Goal: Transaction & Acquisition: Obtain resource

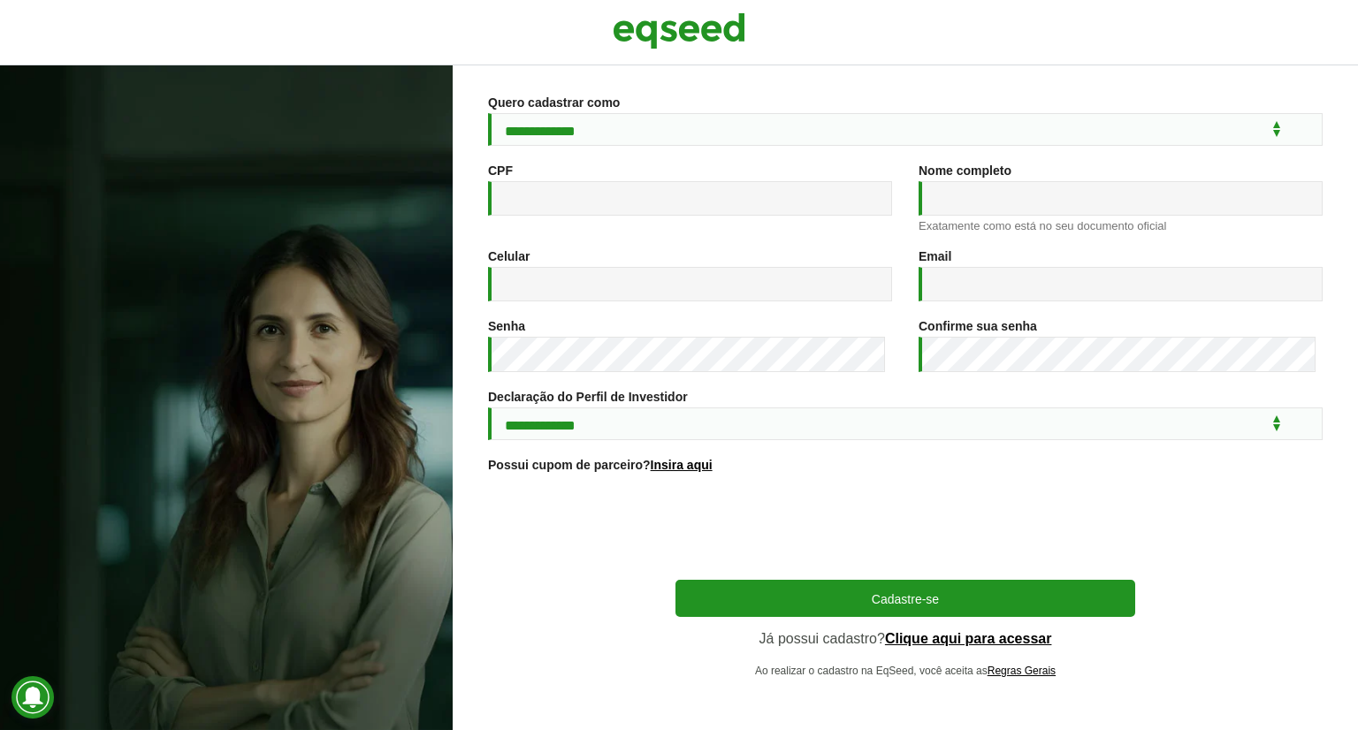
scroll to position [178, 0]
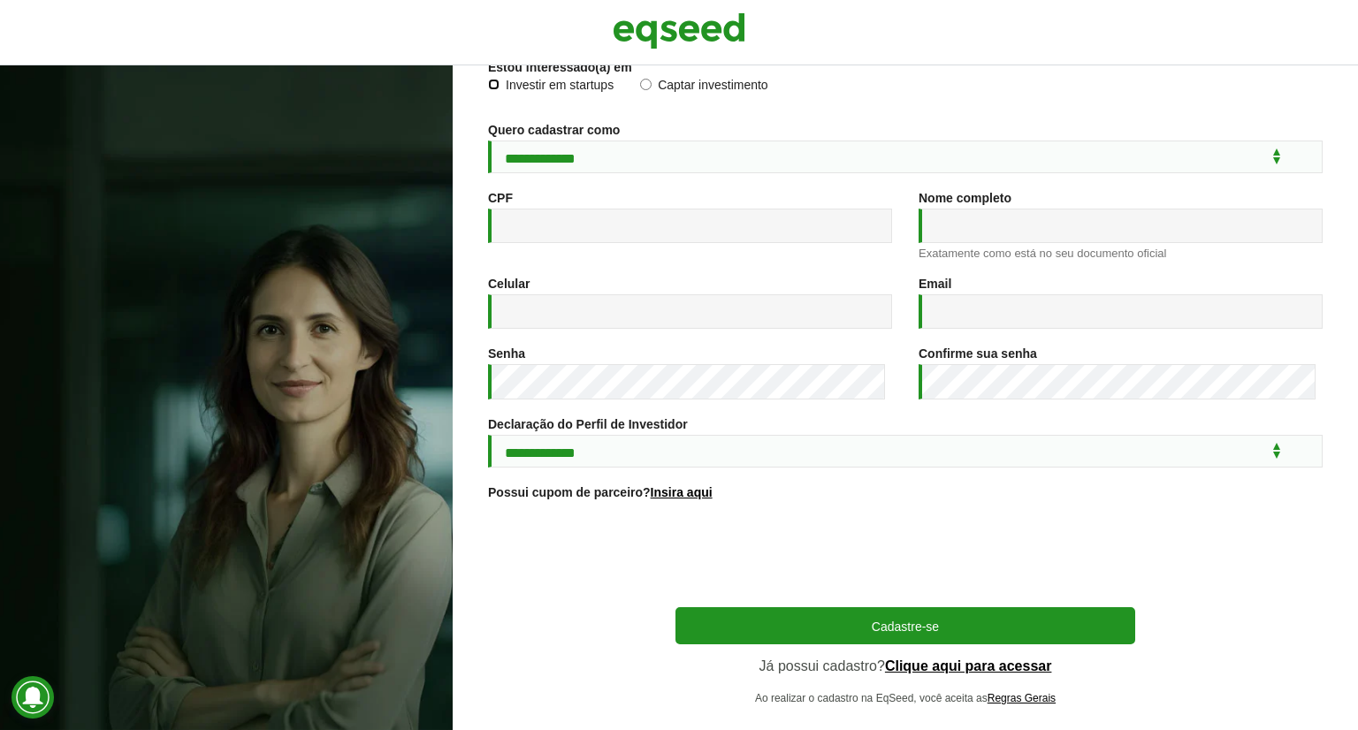
scroll to position [177, 0]
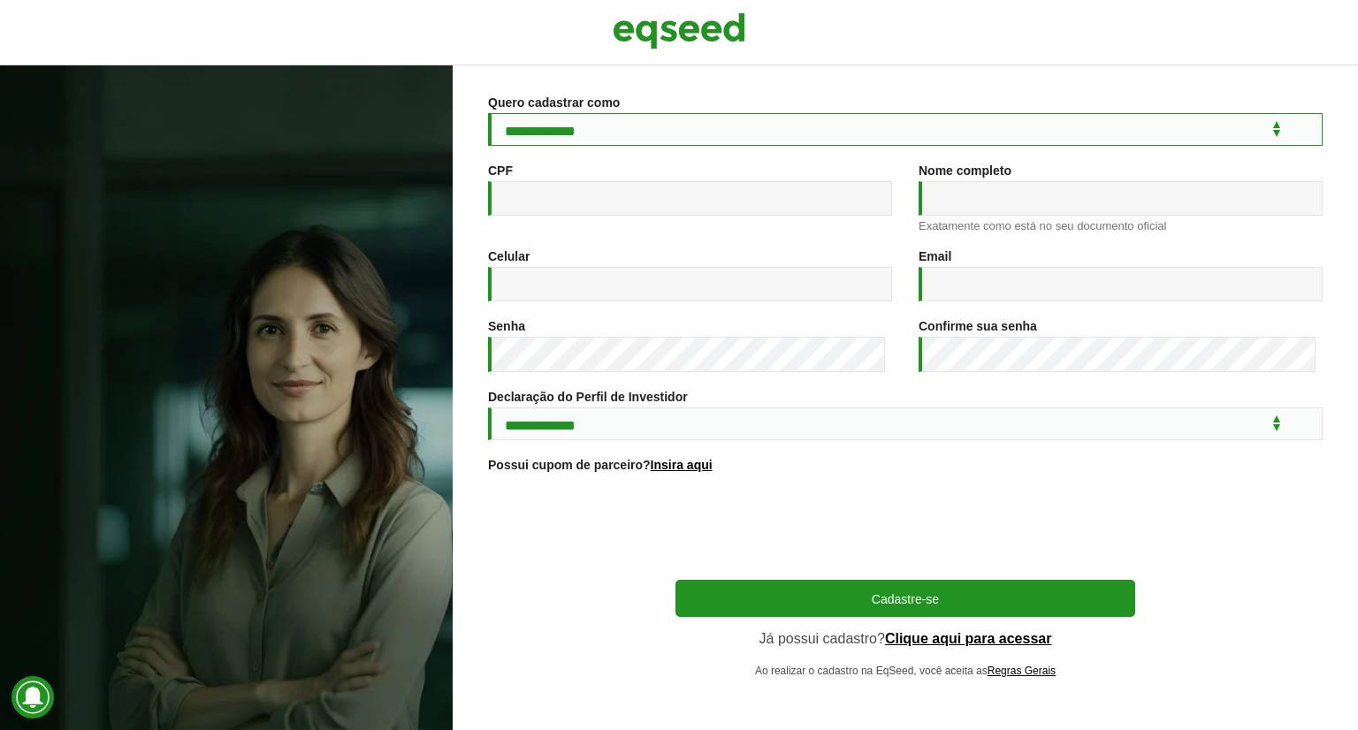
click at [711, 122] on select "**********" at bounding box center [905, 129] width 834 height 33
select select "***"
click at [488, 113] on select "**********" at bounding box center [905, 129] width 834 height 33
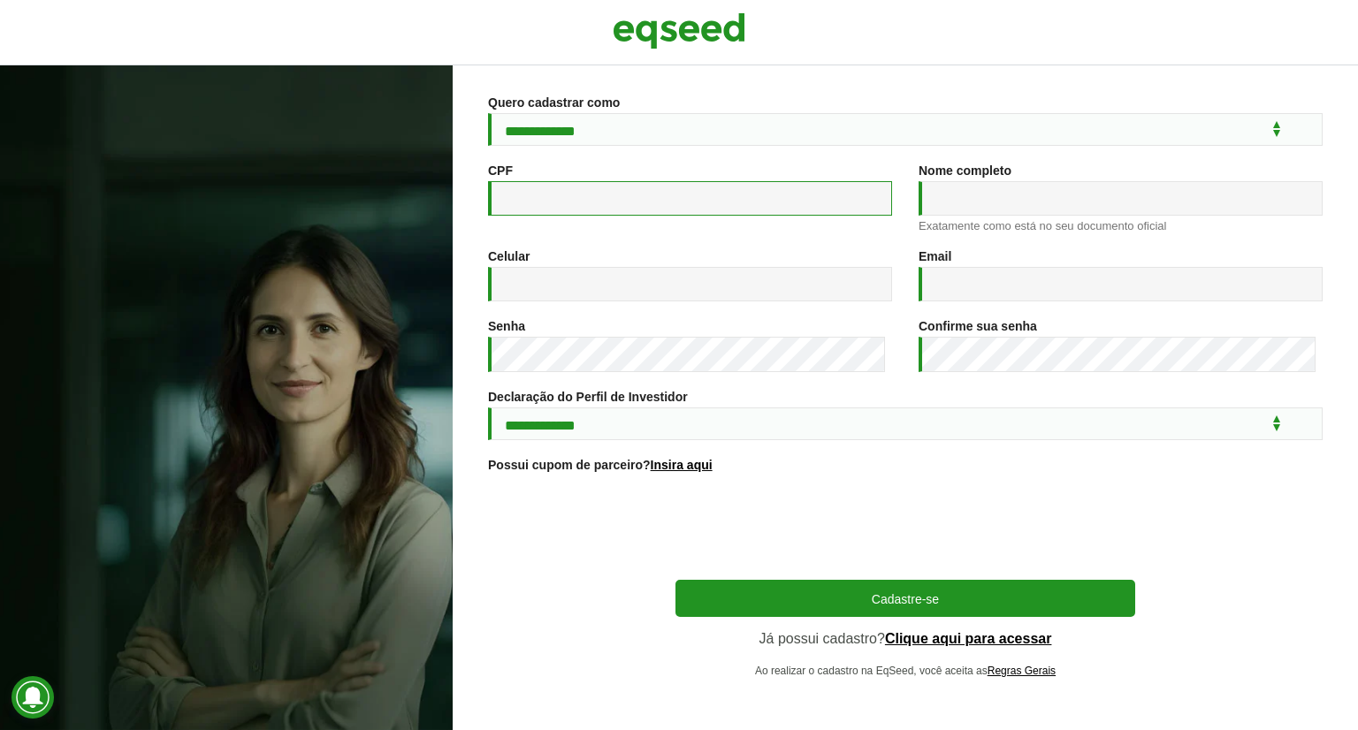
click at [573, 192] on input "CPF *" at bounding box center [690, 198] width 404 height 34
click at [941, 637] on link "Clique aqui para acessar" at bounding box center [968, 639] width 167 height 14
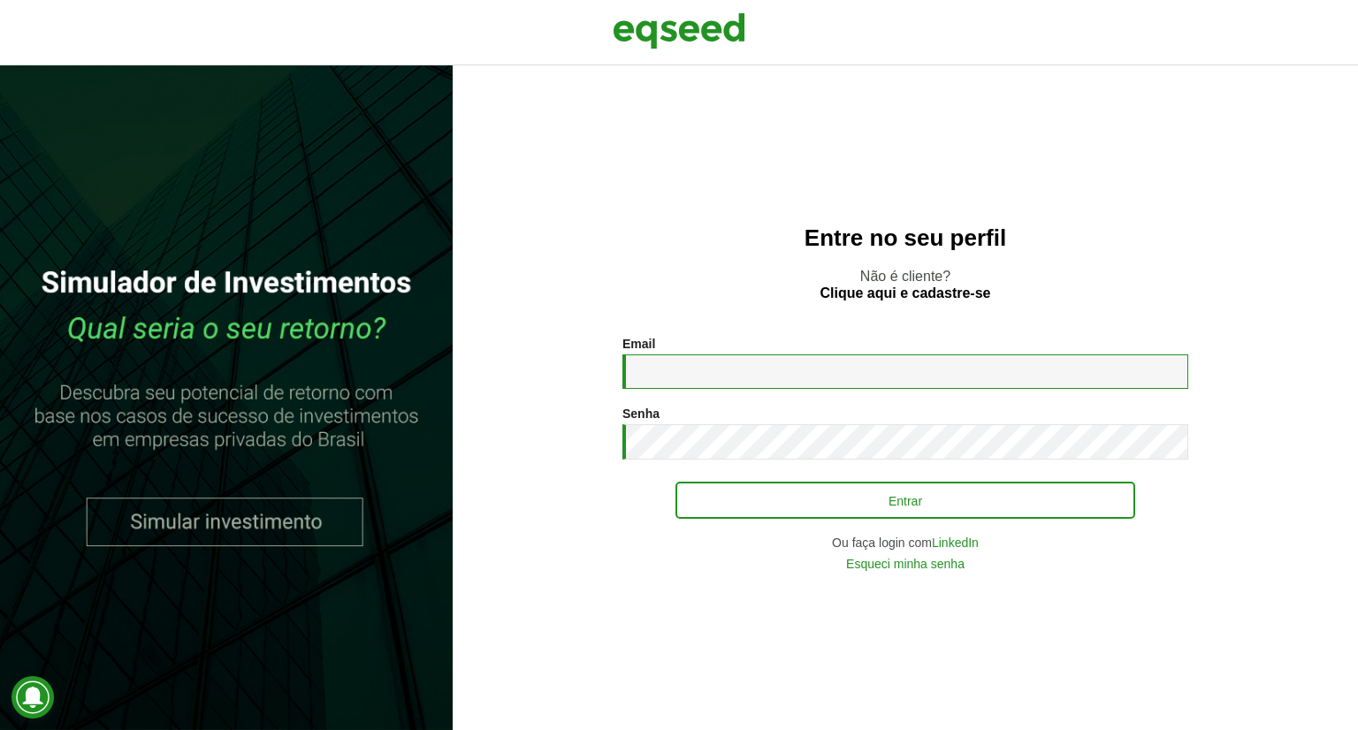
type input "**********"
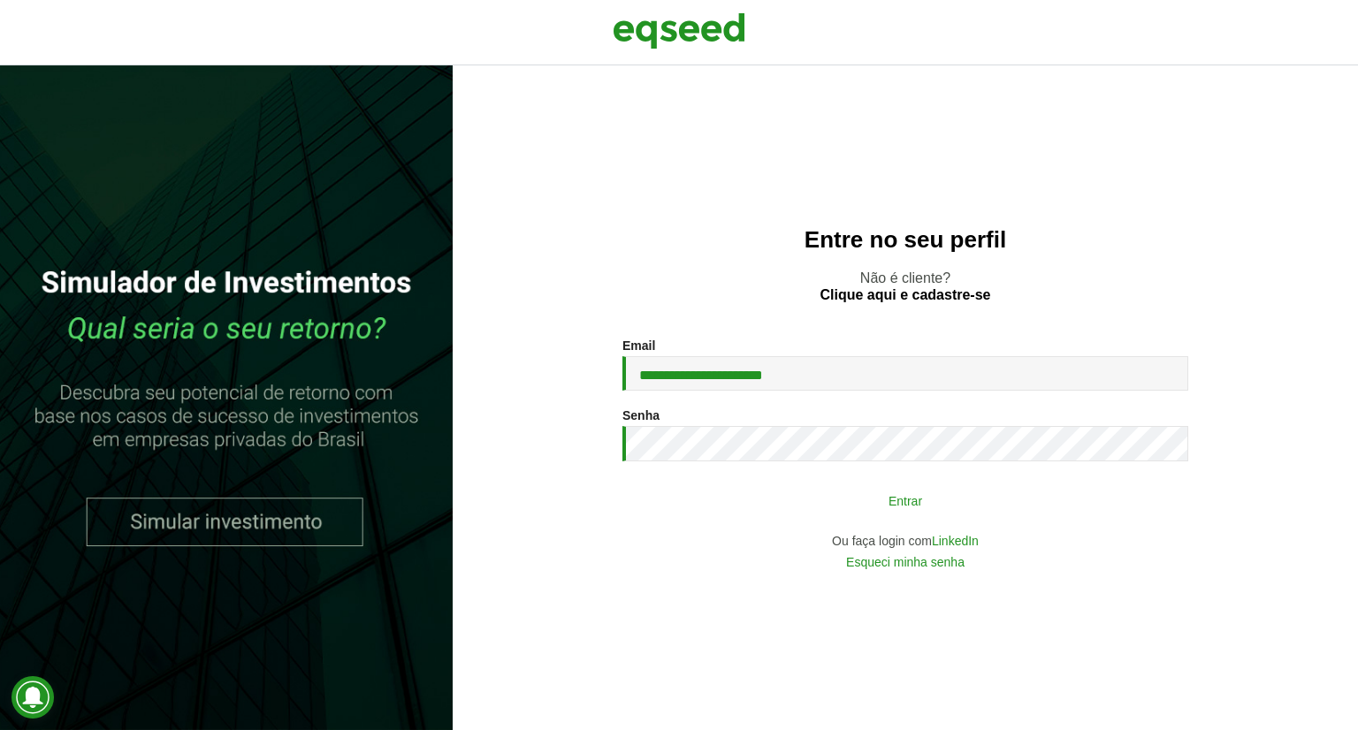
click at [803, 498] on button "Entrar" at bounding box center [905, 501] width 460 height 34
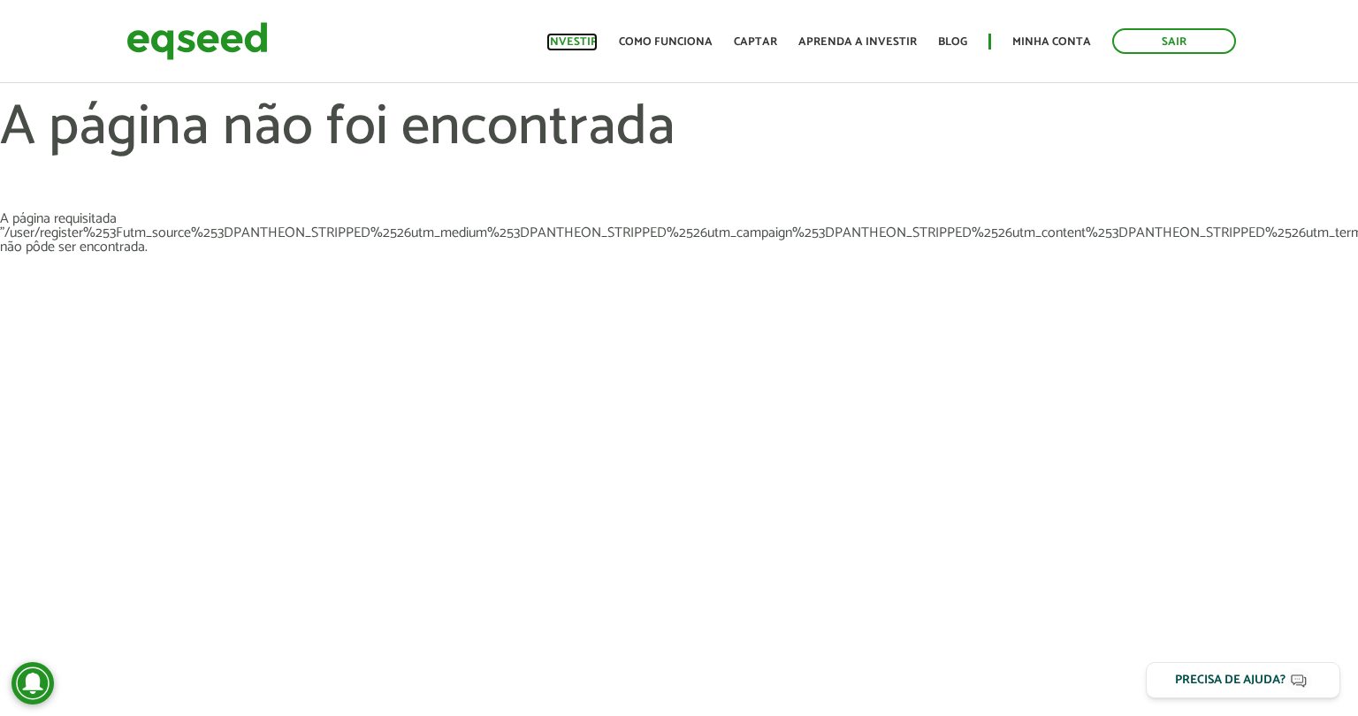
click at [576, 47] on link "Investir" at bounding box center [571, 41] width 51 height 11
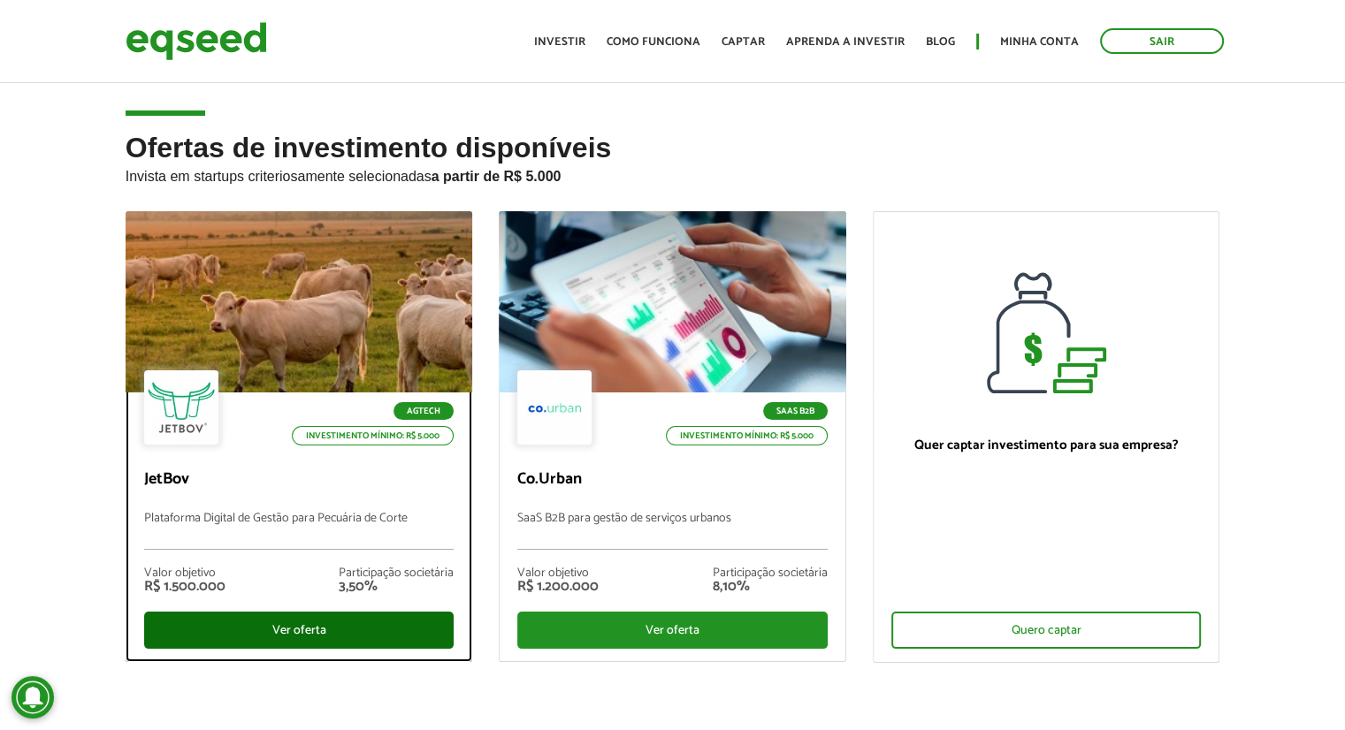
click at [287, 623] on div "Ver oferta" at bounding box center [299, 630] width 310 height 37
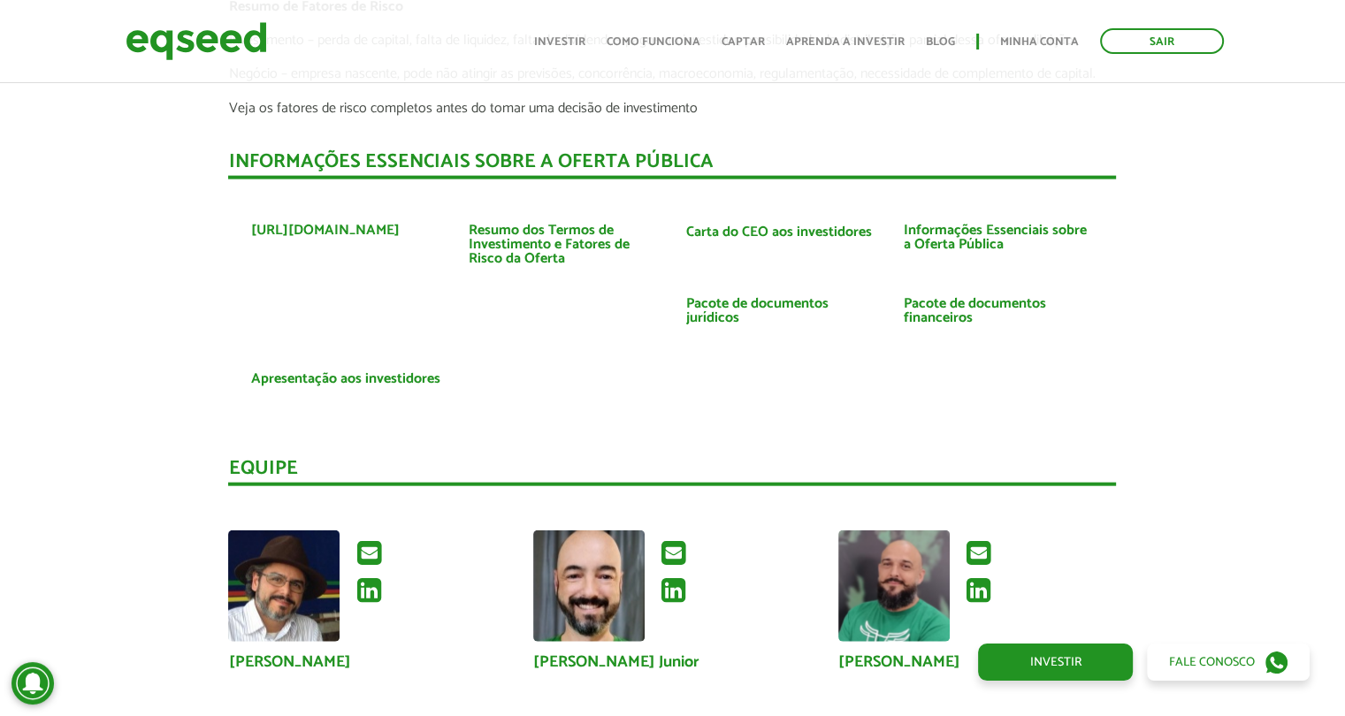
scroll to position [4008, 0]
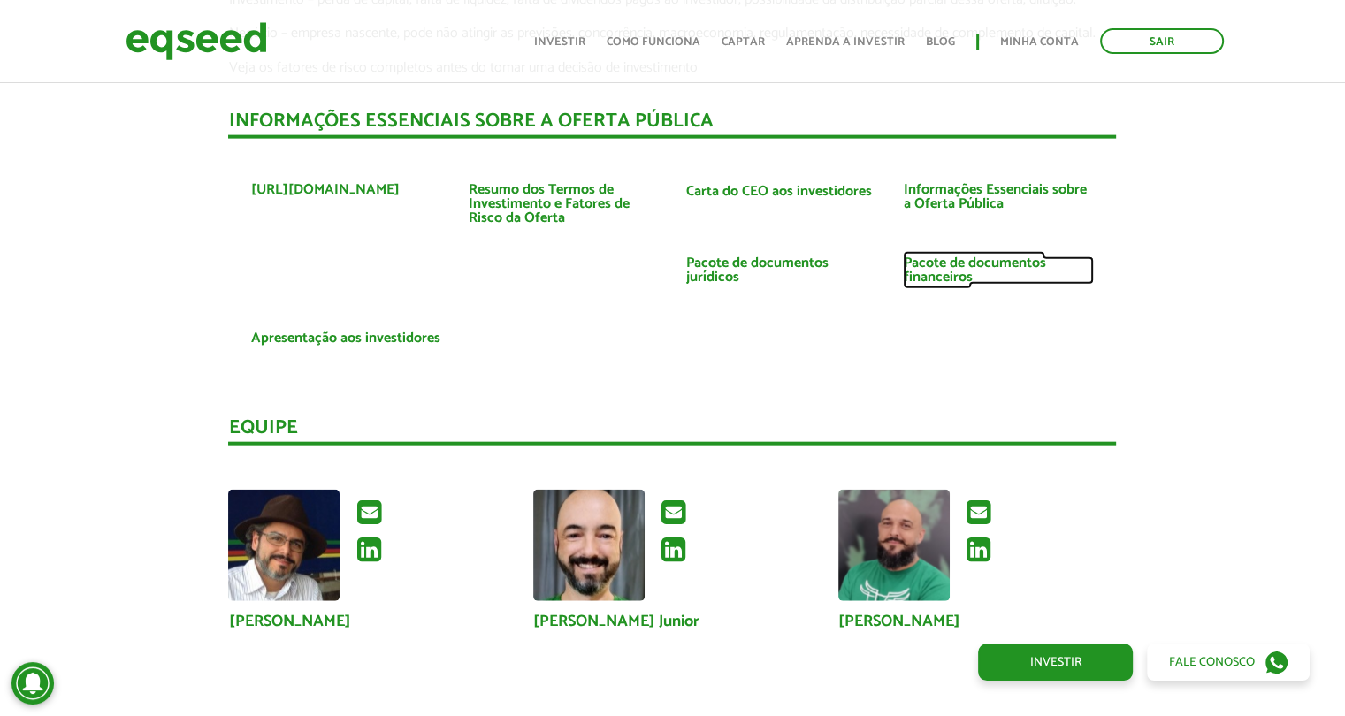
click at [933, 268] on link "Pacote de documentos financeiros" at bounding box center [998, 270] width 191 height 28
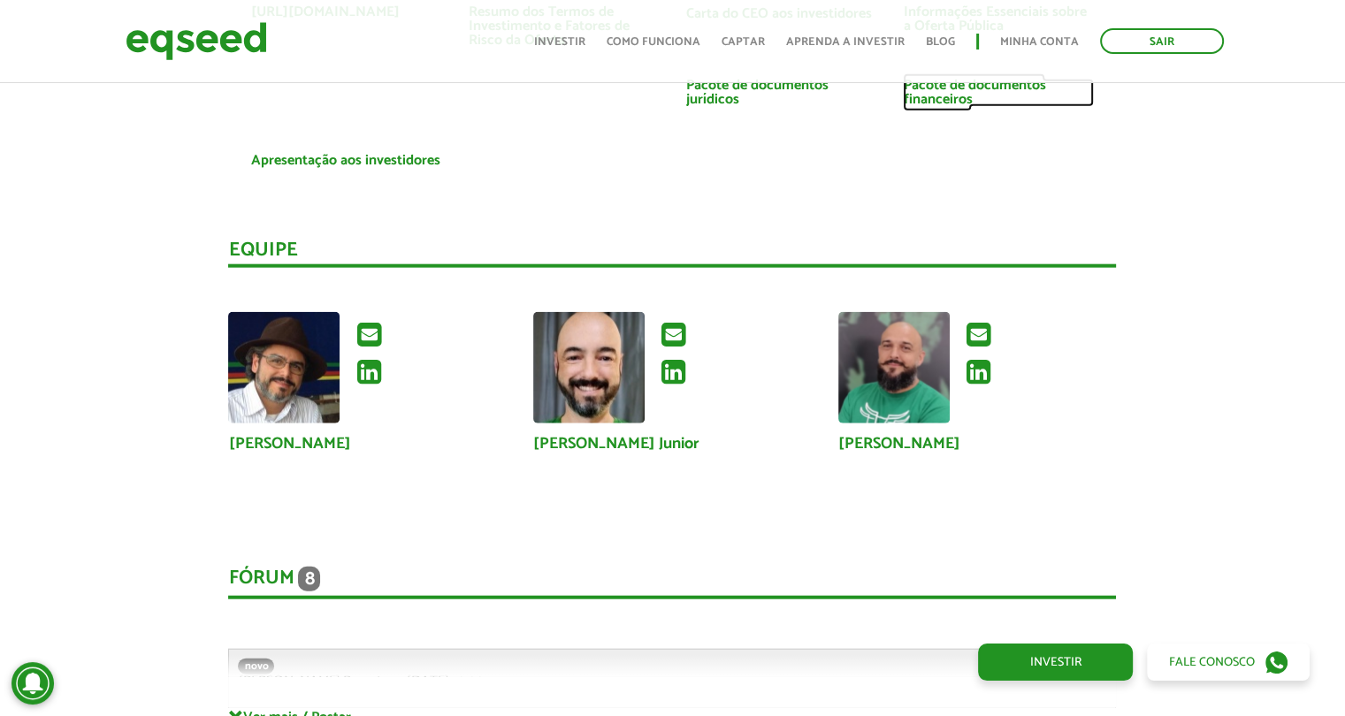
scroll to position [3996, 0]
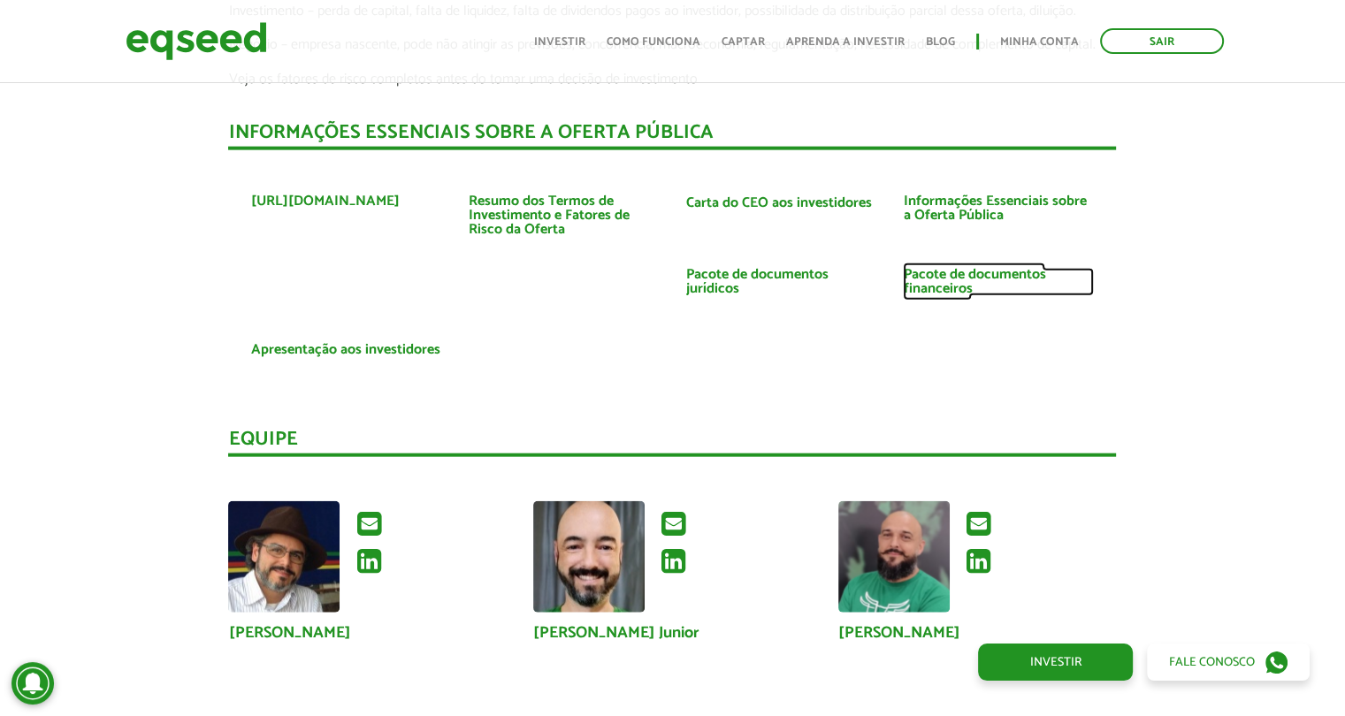
click at [940, 280] on link "Pacote de documentos financeiros" at bounding box center [998, 282] width 191 height 28
drag, startPoint x: 912, startPoint y: 277, endPoint x: 850, endPoint y: 309, distance: 69.6
click at [850, 309] on ul "[URL][DOMAIN_NAME] Resumo dos Termos de Investimento e Fatores de Risco da Ofer…" at bounding box center [671, 281] width 887 height 226
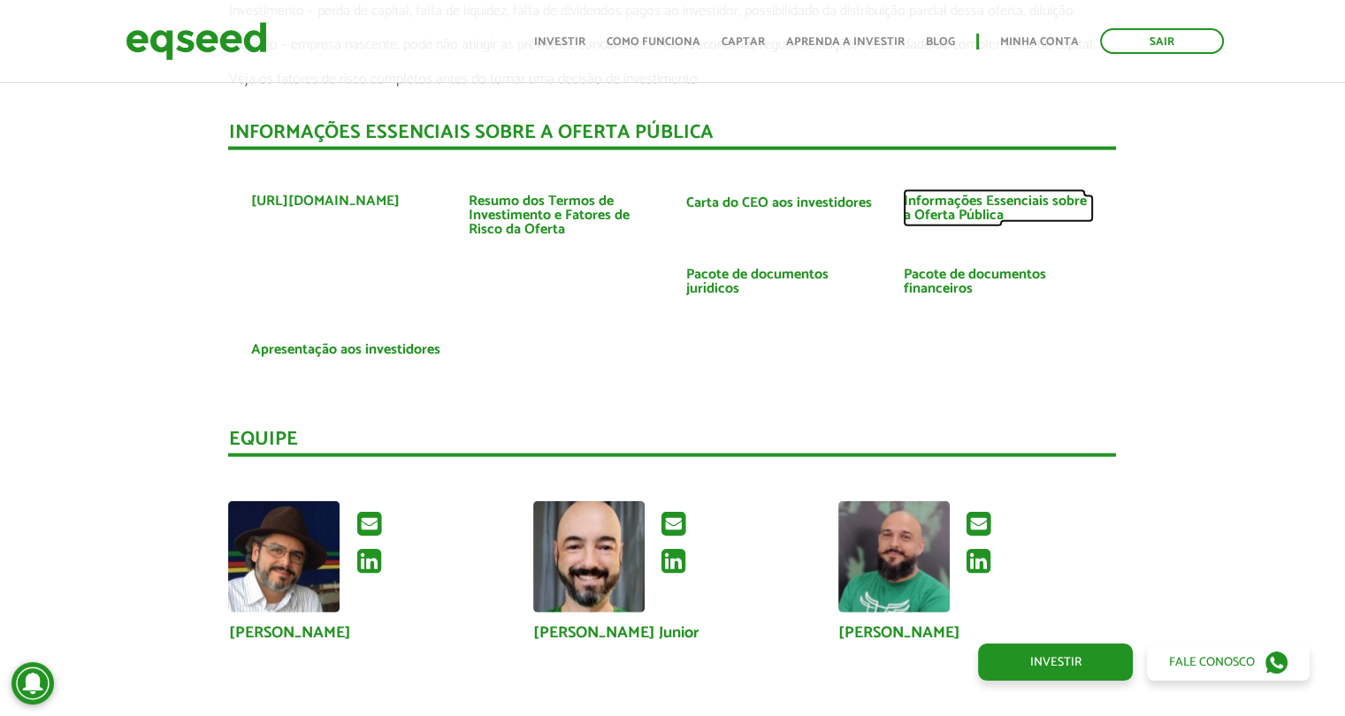
click at [933, 202] on link "Informações Essenciais sobre a Oferta Pública" at bounding box center [998, 208] width 191 height 28
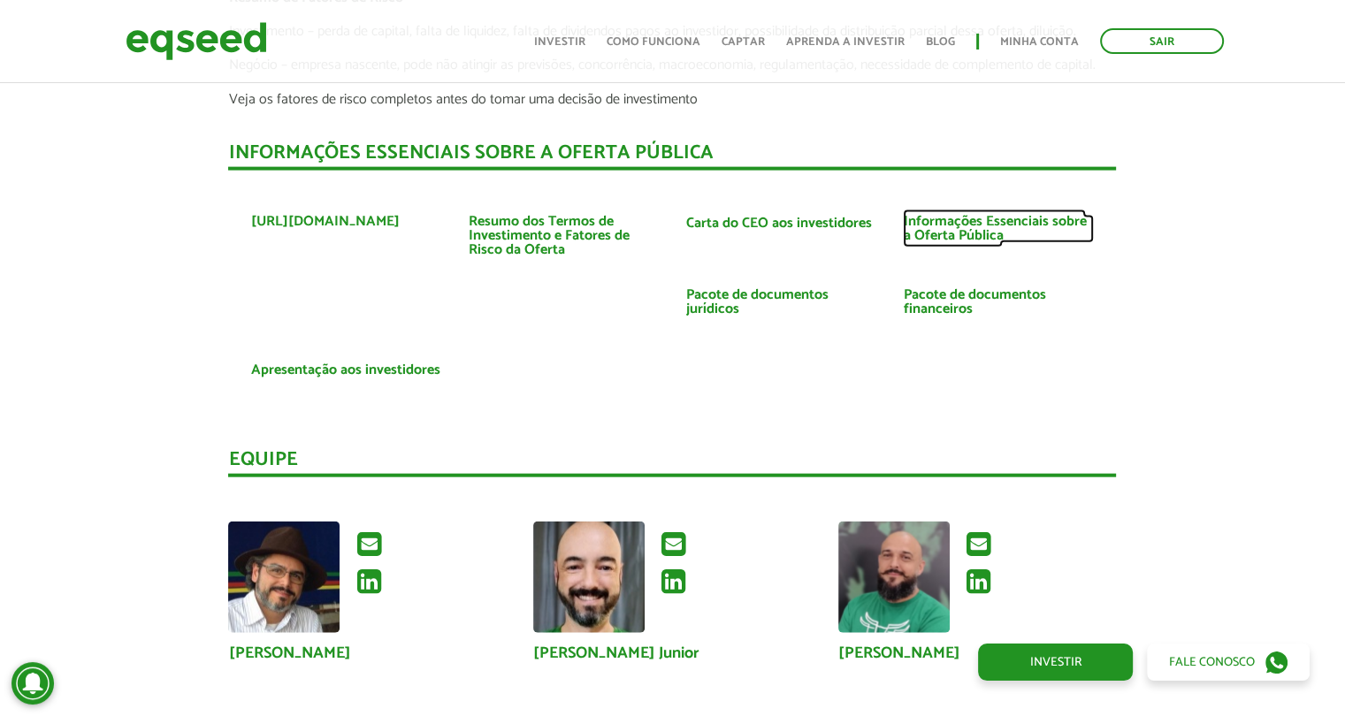
scroll to position [3978, 0]
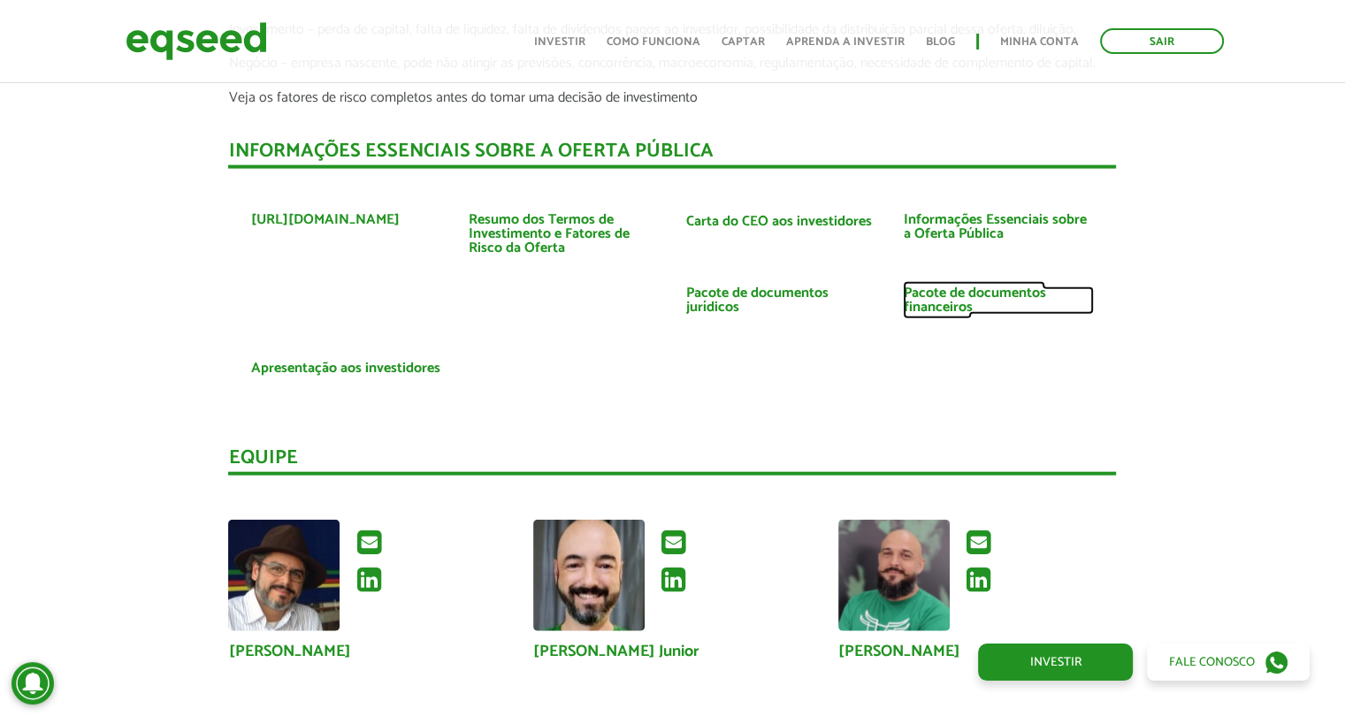
click at [925, 296] on link "Pacote de documentos financeiros" at bounding box center [998, 300] width 191 height 28
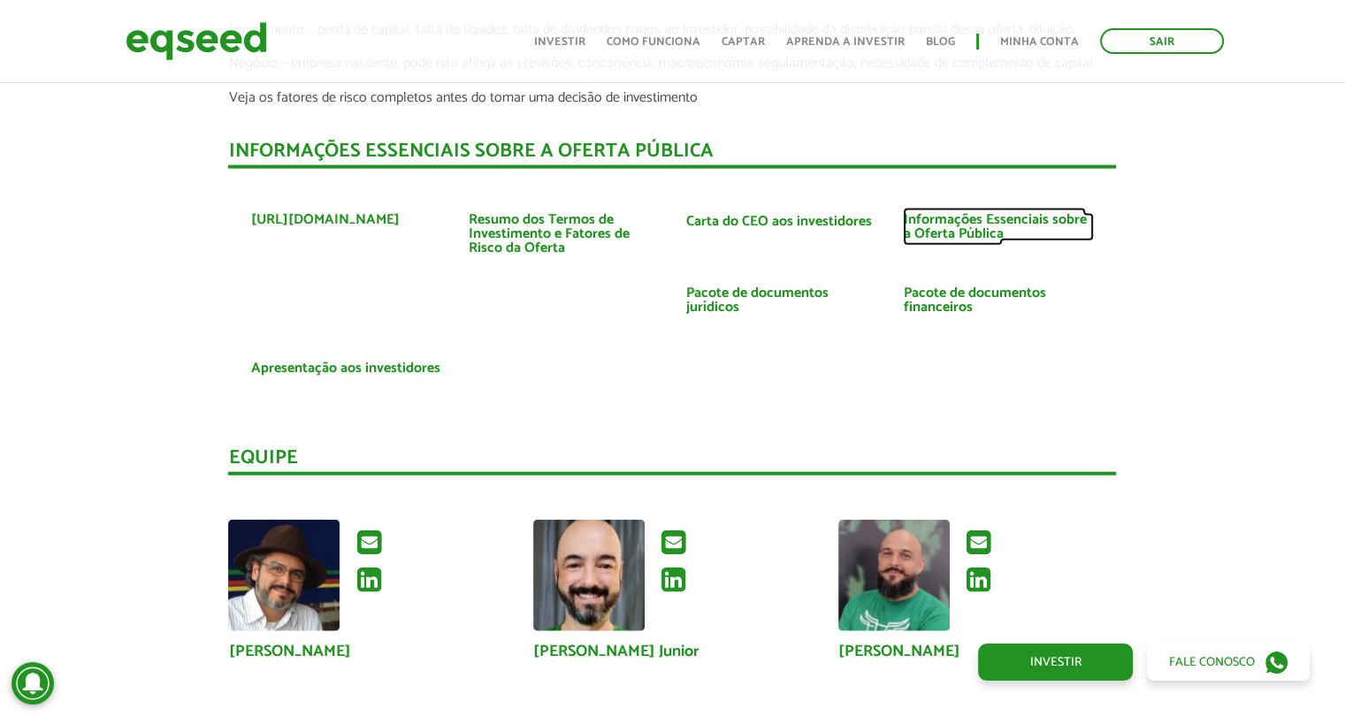
click at [961, 213] on link "Informações Essenciais sobre a Oferta Pública" at bounding box center [998, 227] width 191 height 28
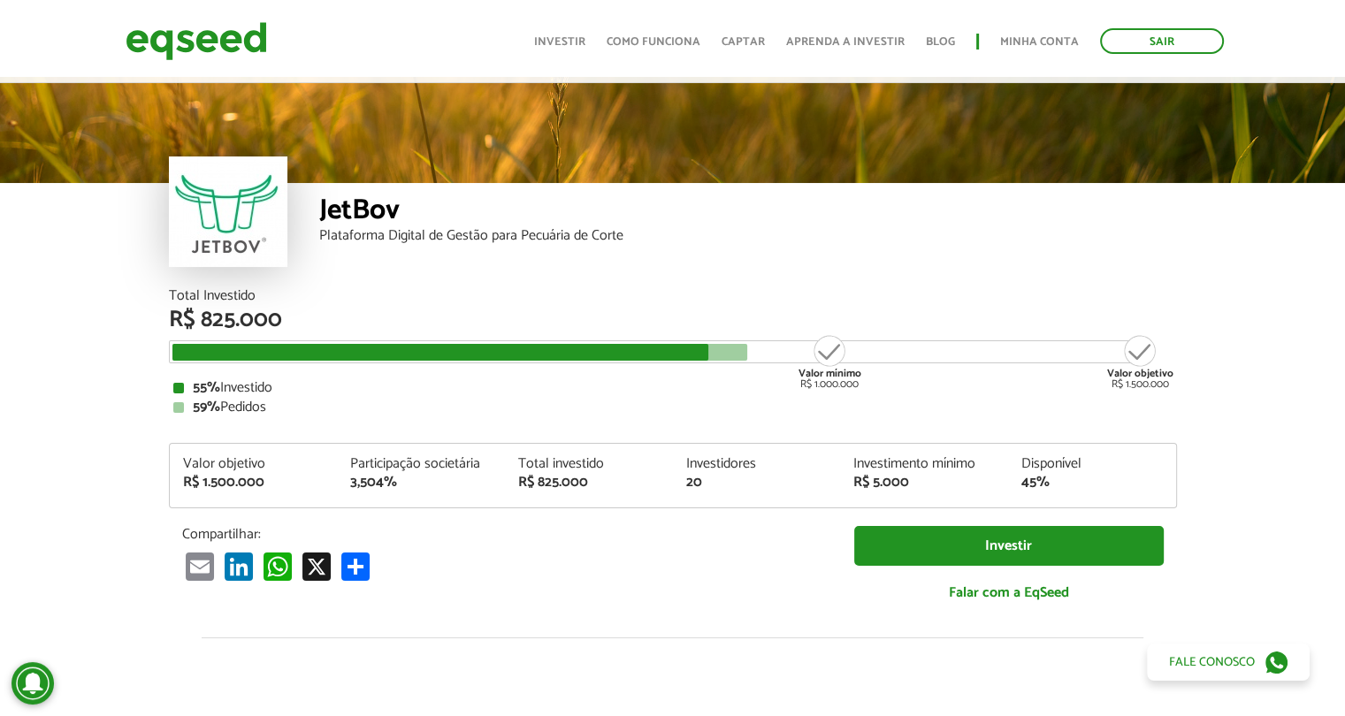
scroll to position [0, 0]
